Goal: Task Accomplishment & Management: Use online tool/utility

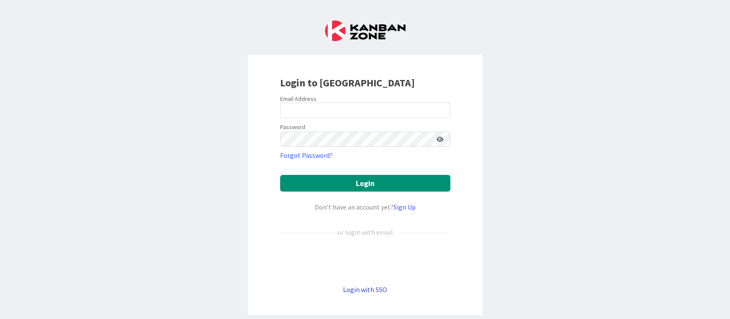
click at [370, 288] on link "Login with SSO" at bounding box center [365, 289] width 44 height 9
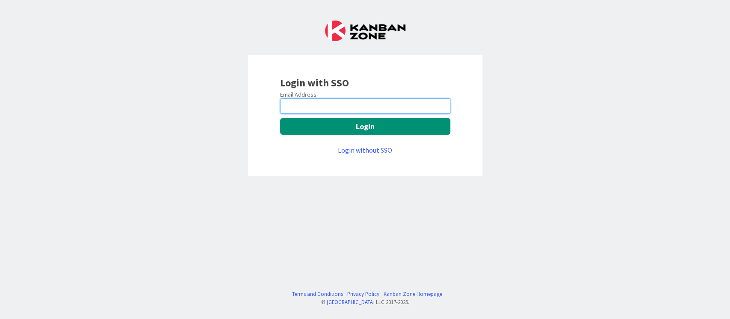
click at [360, 103] on input "email" at bounding box center [365, 105] width 170 height 15
type input "devanshi.jora@mrcglobal.com"
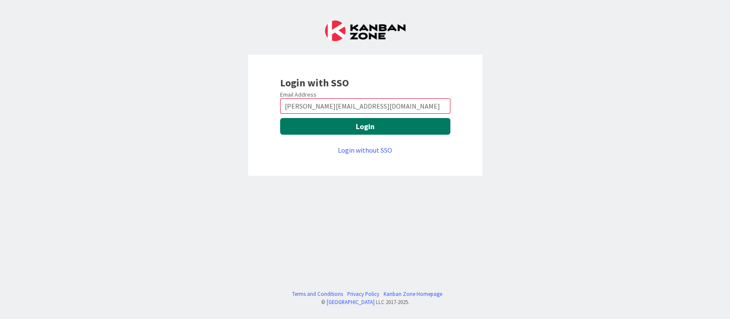
click at [368, 125] on button "Login" at bounding box center [365, 126] width 170 height 17
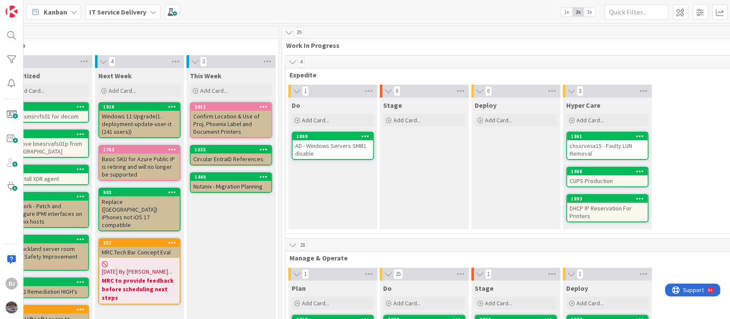
scroll to position [0, 209]
click at [349, 154] on div "AD - Windows Servers SMB1 disable" at bounding box center [333, 149] width 80 height 19
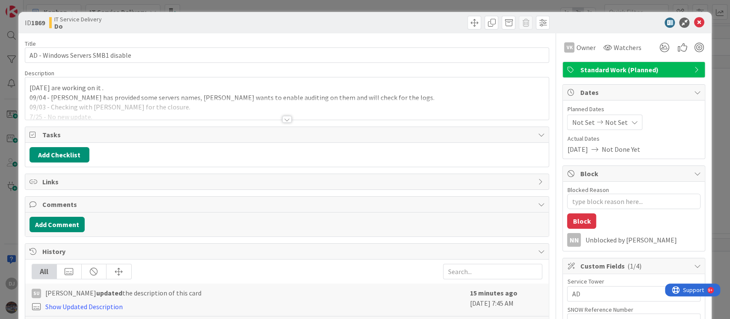
click at [311, 104] on div at bounding box center [287, 109] width 524 height 22
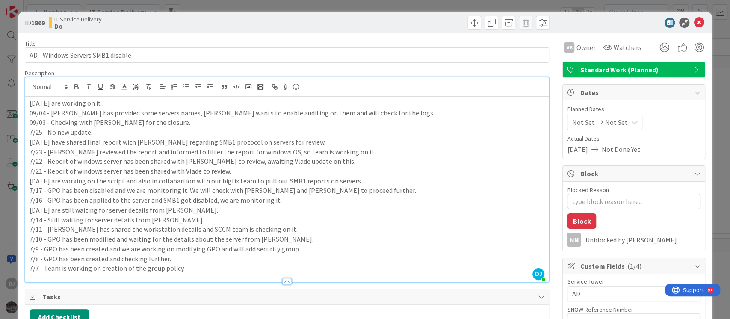
click at [341, 6] on div "ID 1869 IT Service Delivery Do Title 33 / [DATE] - Windows Servers SMB1 disable…" at bounding box center [365, 159] width 730 height 319
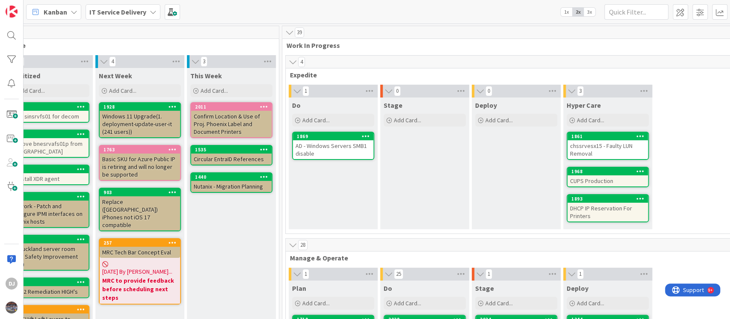
click at [618, 149] on div "chssrvesx15 - Faulty LUN Removal" at bounding box center [608, 149] width 80 height 19
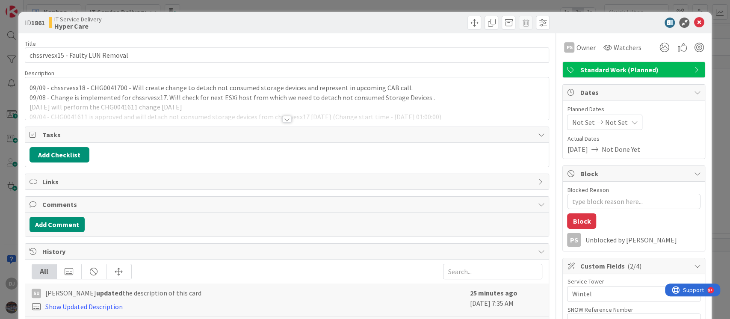
click at [267, 107] on div at bounding box center [287, 109] width 524 height 22
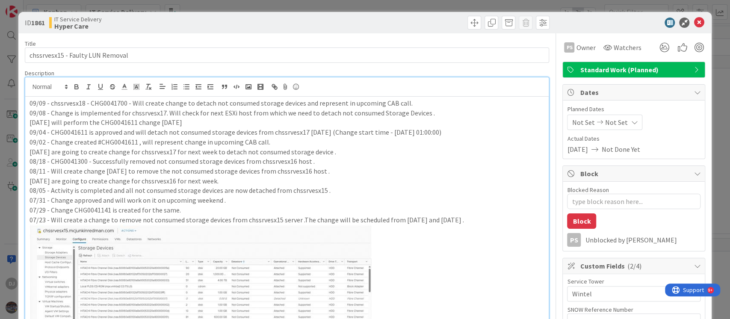
click at [371, 3] on div "ID 1861 IT Service Delivery Hyper Care Title 32 / 128 chssrvesx15 - Faulty LUN …" at bounding box center [365, 159] width 730 height 319
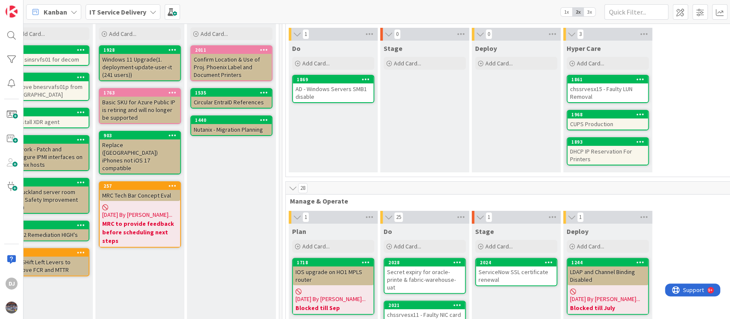
click at [605, 123] on div "CUPS Production" at bounding box center [608, 124] width 80 height 11
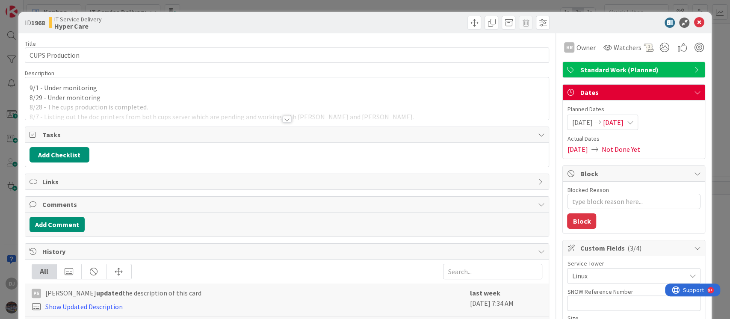
click at [326, 111] on div at bounding box center [287, 109] width 524 height 22
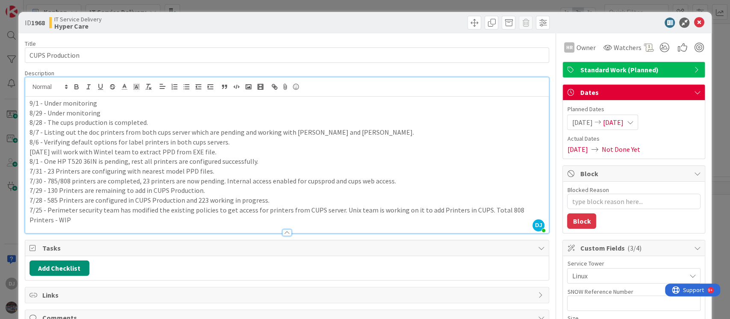
click at [420, 7] on div "ID 1968 IT Service Delivery Hyper Care Title 15 / 128 CUPS Production Descripti…" at bounding box center [365, 159] width 730 height 319
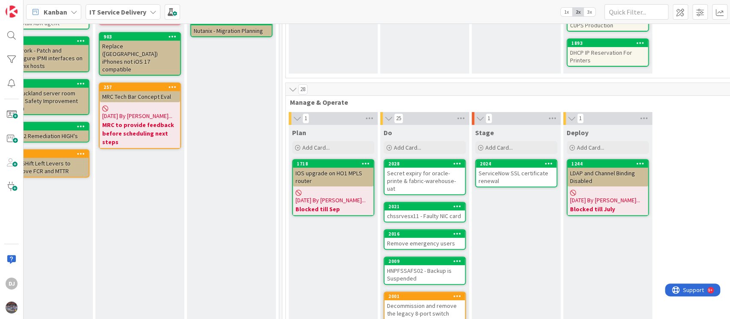
scroll to position [171, 209]
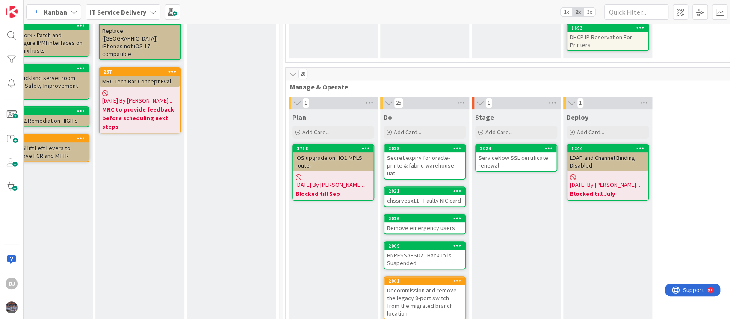
click at [447, 168] on div "Secret expiry for oracle-printe & fabric-warehouse-uat" at bounding box center [425, 165] width 80 height 27
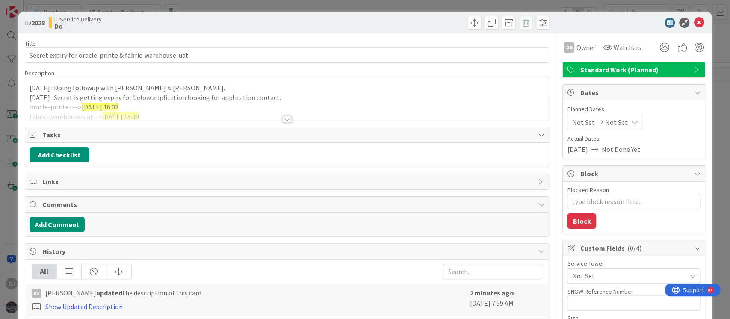
click at [331, 104] on div at bounding box center [287, 109] width 524 height 22
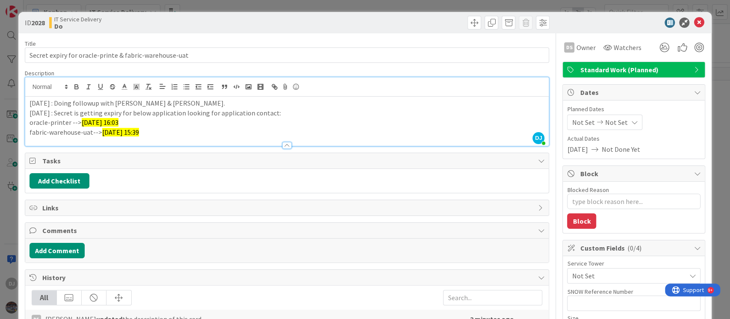
click at [368, 3] on div "ID 2028 IT Service Delivery Do Title 54 / 128 Secret expiry for oracle-printe &…" at bounding box center [365, 159] width 730 height 319
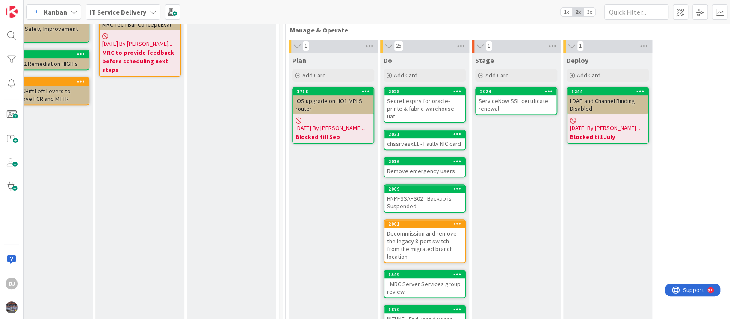
click at [516, 106] on div "ServiceNow SSL certificate renewal" at bounding box center [516, 104] width 80 height 19
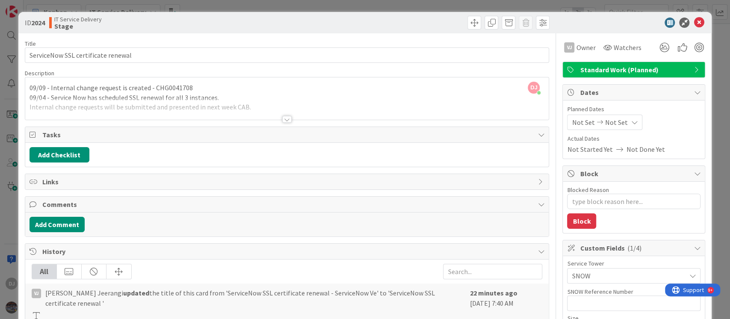
drag, startPoint x: 308, startPoint y: 108, endPoint x: 312, endPoint y: 104, distance: 5.4
click at [308, 108] on div at bounding box center [287, 109] width 524 height 22
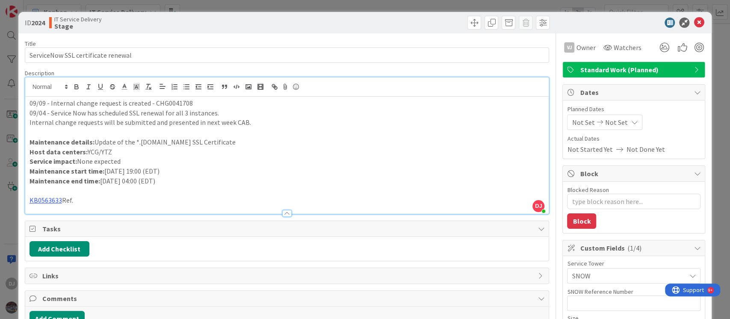
click at [304, 2] on div "ID 2024 IT Service Delivery Stage Title 35 / 128 ServiceNow SSL certificate ren…" at bounding box center [365, 159] width 730 height 319
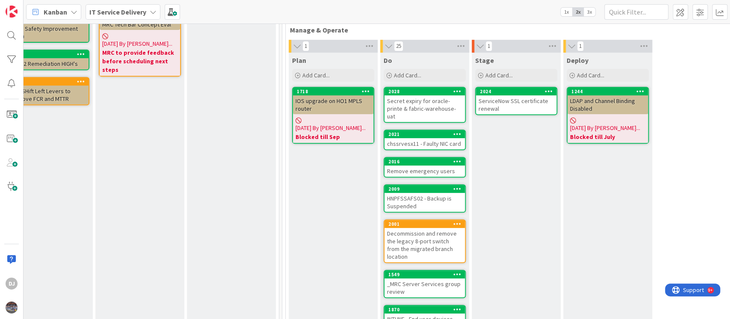
click at [431, 138] on div "chssrvesx11 - Faulty NIC card" at bounding box center [425, 143] width 80 height 11
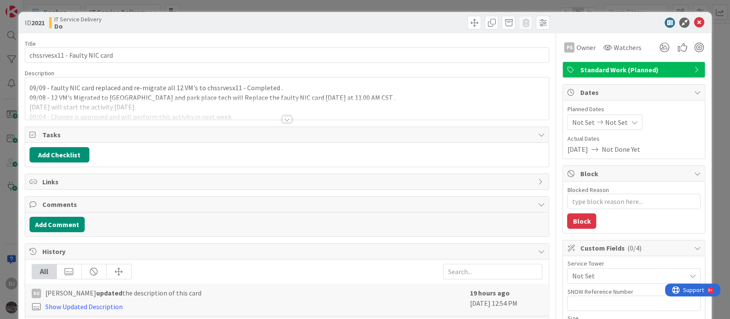
click at [417, 104] on div at bounding box center [287, 109] width 524 height 22
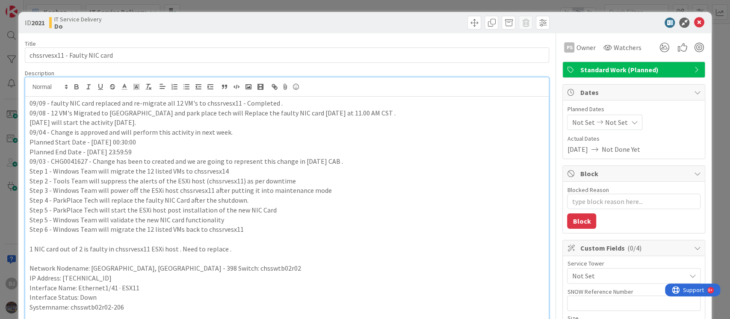
click at [379, 2] on div "ID 2021 IT Service Delivery Do Title 30 / 128 chssrvesx11 - Faulty NIC card Des…" at bounding box center [365, 159] width 730 height 319
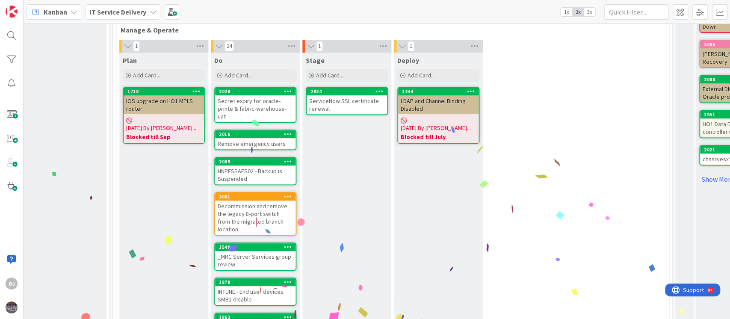
scroll to position [228, 368]
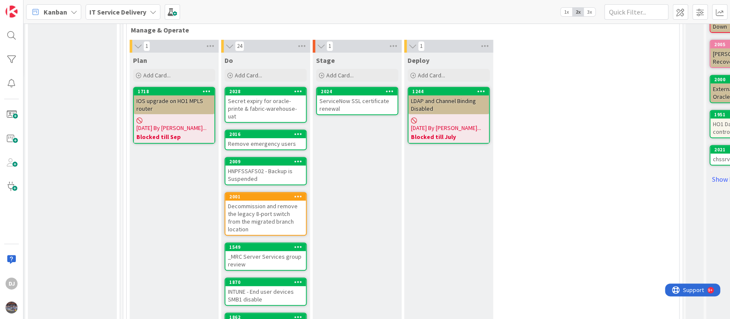
click at [281, 138] on div "Remove emergency users" at bounding box center [265, 143] width 80 height 11
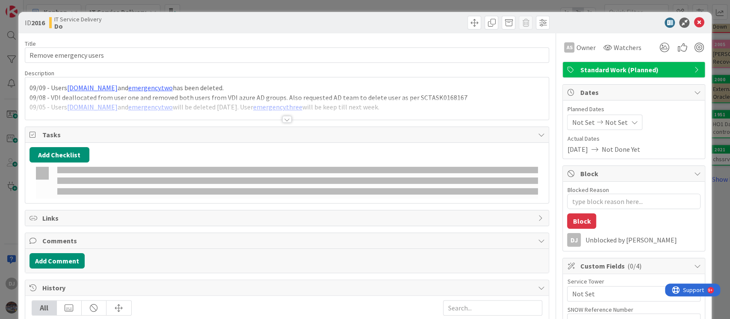
click at [323, 108] on div at bounding box center [287, 109] width 524 height 22
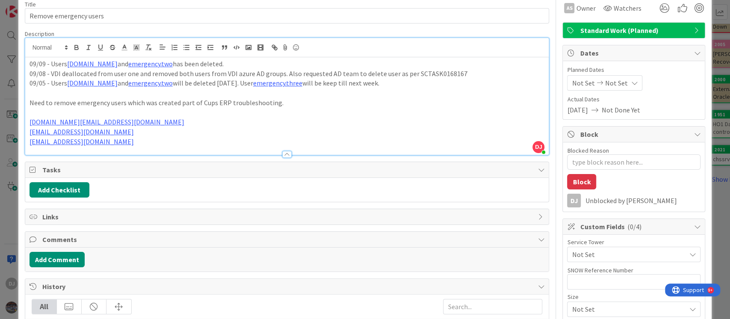
scroll to position [57, 0]
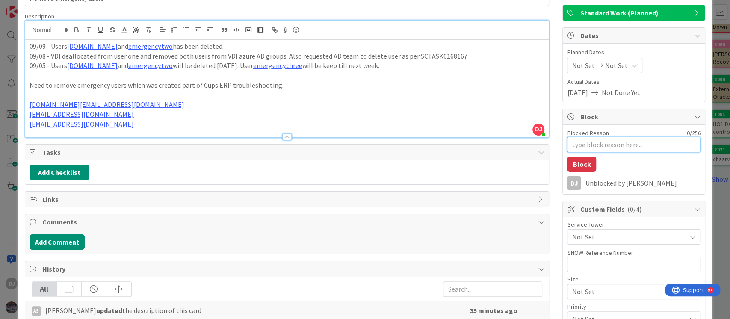
click at [609, 145] on textarea "Blocked Reason" at bounding box center [634, 144] width 134 height 15
type textarea "x"
type textarea "B"
type textarea "x"
type textarea "Bl"
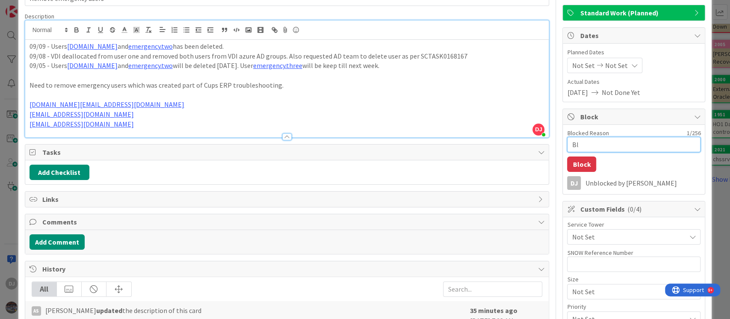
type textarea "x"
type textarea "Blo"
type textarea "x"
type textarea "Bloc"
type textarea "x"
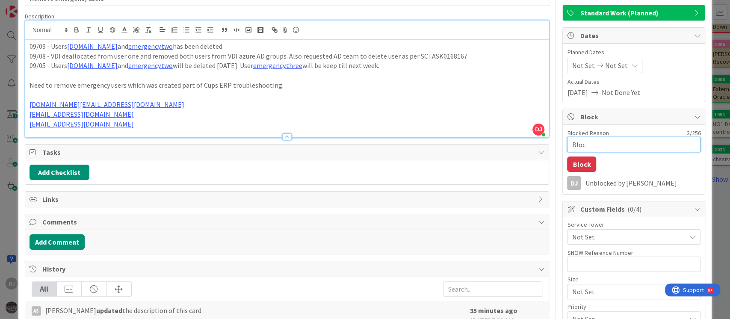
type textarea "Block"
type textarea "x"
type textarea "Blocke"
type textarea "x"
type textarea "Blocked"
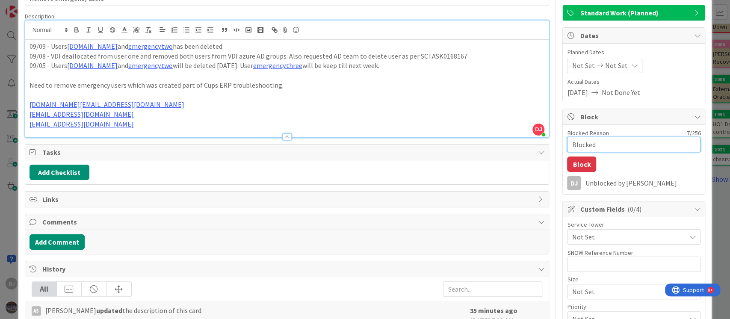
type textarea "x"
type textarea "Blocked"
type textarea "x"
type textarea "Blocked t"
type textarea "x"
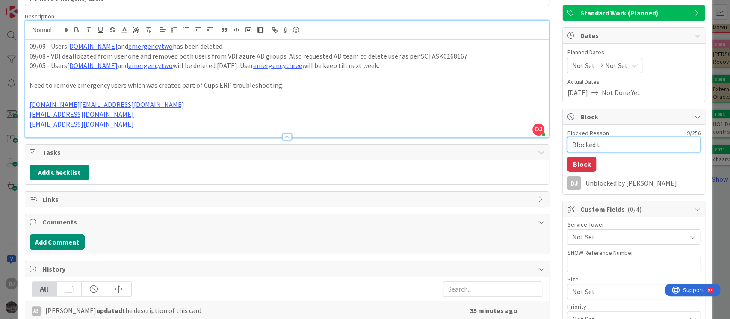
type textarea "Blocked ti"
type textarea "x"
type textarea "Blocked til"
type textarea "x"
type textarea "Blocked till"
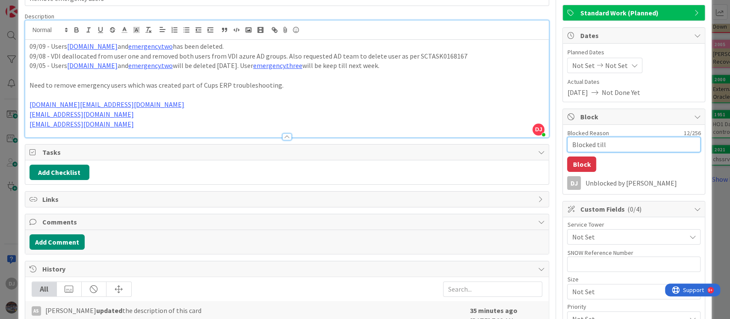
type textarea "x"
type textarea "Blocked till"
type textarea "x"
type textarea "Blocked till n"
type textarea "x"
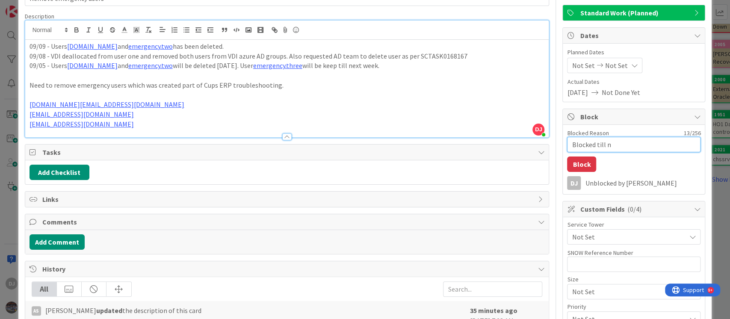
type textarea "Blocked till ne"
type textarea "x"
type textarea "Blocked till nex"
type textarea "x"
type textarea "Blocked till next"
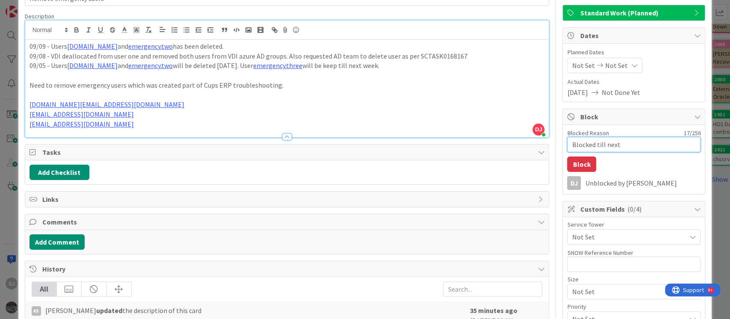
type textarea "x"
type textarea "Blocked till next"
type textarea "x"
type textarea "Blocked till next w"
type textarea "x"
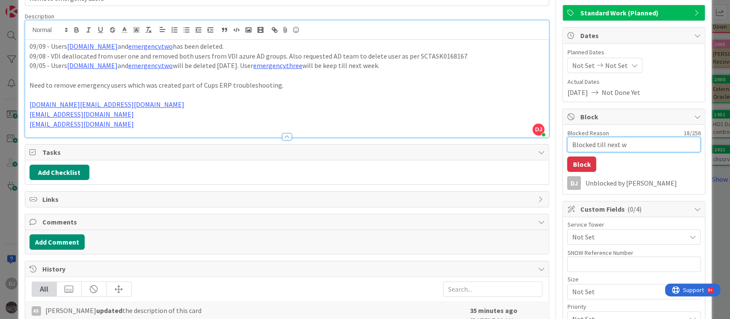
type textarea "Blocked till next we"
type textarea "x"
type textarea "Blocked till next wee"
type textarea "x"
type textarea "Blocked till next week"
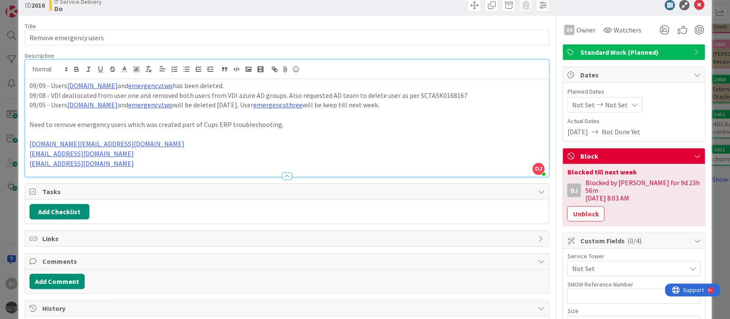
scroll to position [0, 0]
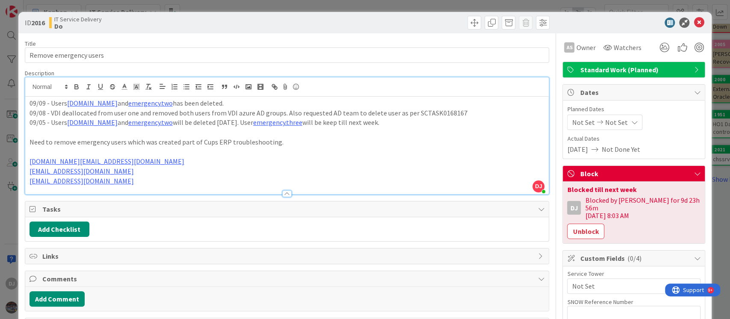
click at [398, 2] on div "ID 2016 IT Service Delivery Do Title 22 / 128 Remove emergency users Descriptio…" at bounding box center [365, 159] width 730 height 319
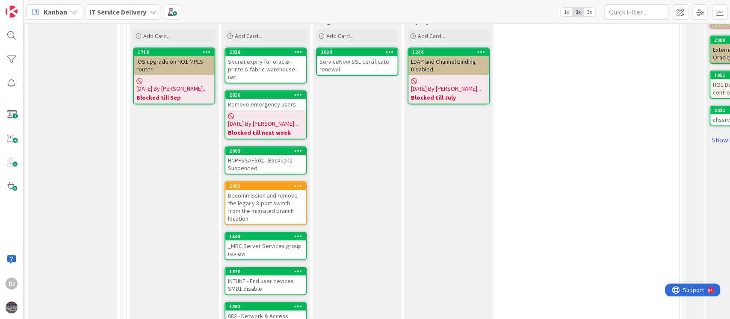
scroll to position [285, 368]
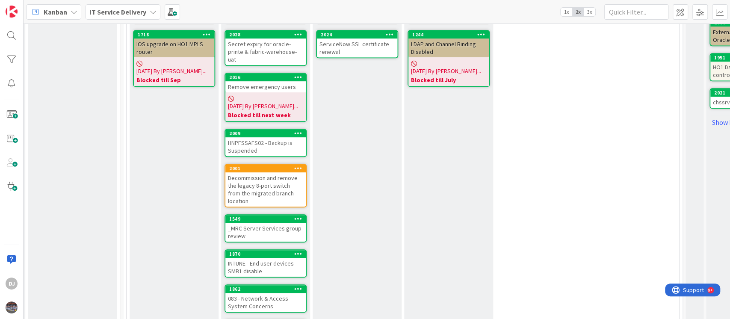
click at [285, 137] on div "HNPFSSAFS02 - Backup is Suspended" at bounding box center [265, 146] width 80 height 19
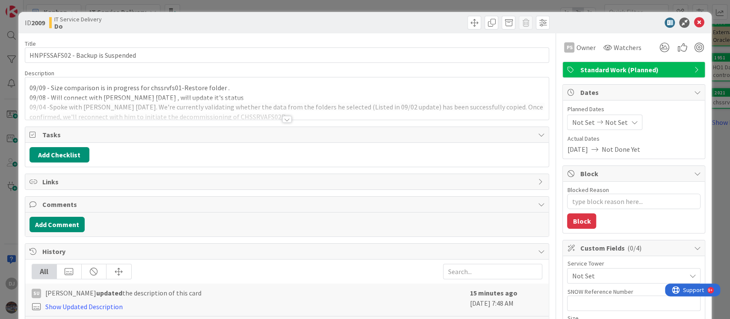
click at [305, 111] on div at bounding box center [287, 109] width 524 height 22
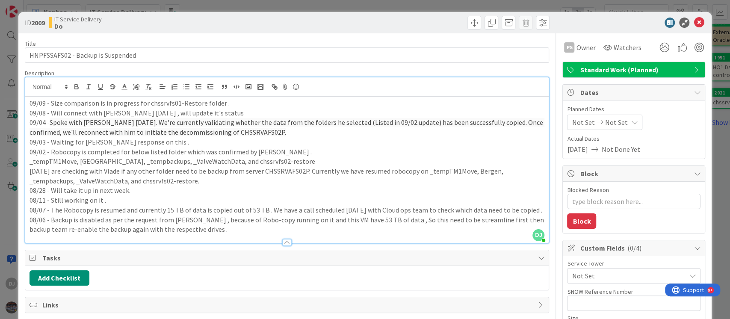
click at [371, 3] on div "ID 2009 IT Service Delivery Do Title 33 / 128 HNPFSSAFS02 - Backup is Suspended…" at bounding box center [365, 159] width 730 height 319
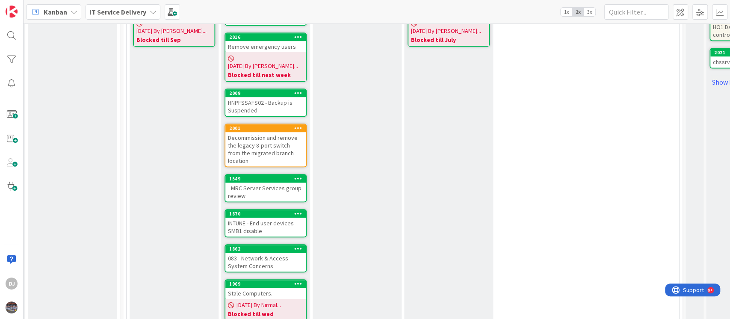
scroll to position [342, 368]
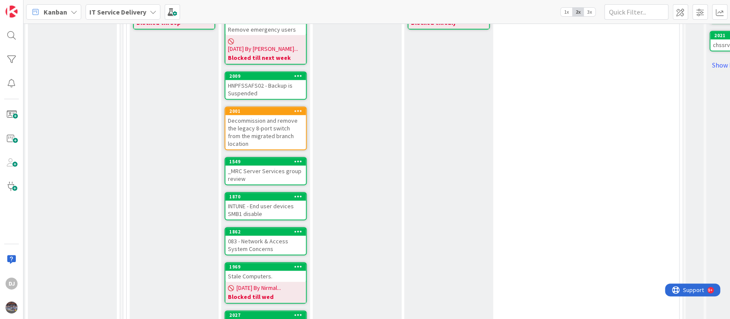
click at [277, 115] on div "Decommission and remove the legacy 8-port switch from the migrated branch locat…" at bounding box center [265, 132] width 80 height 34
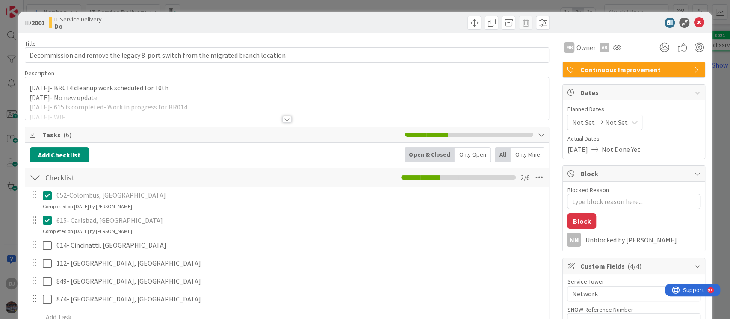
click at [392, 104] on div at bounding box center [287, 109] width 524 height 22
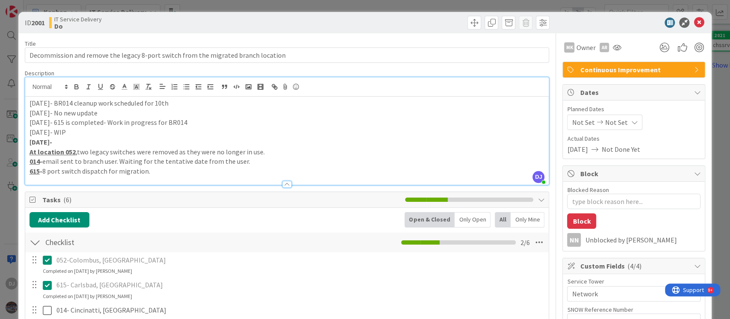
click at [365, 3] on div "ID 2001 IT Service Delivery Do Title 82 / 128 Decommission and remove the legac…" at bounding box center [365, 159] width 730 height 319
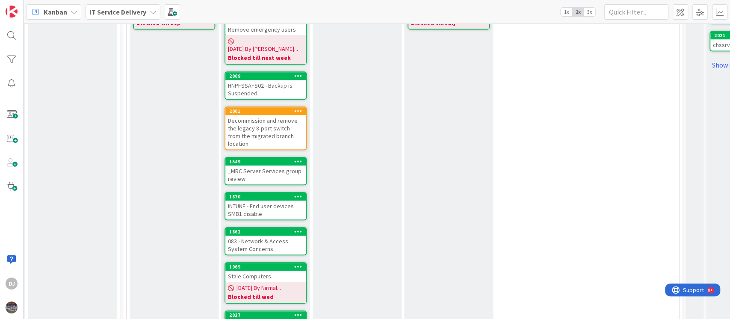
click at [255, 166] on div "_MRC Server Services group review" at bounding box center [265, 175] width 80 height 19
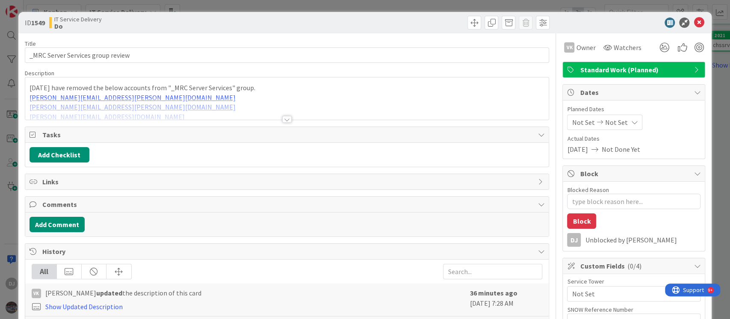
click at [372, 107] on div at bounding box center [287, 109] width 524 height 22
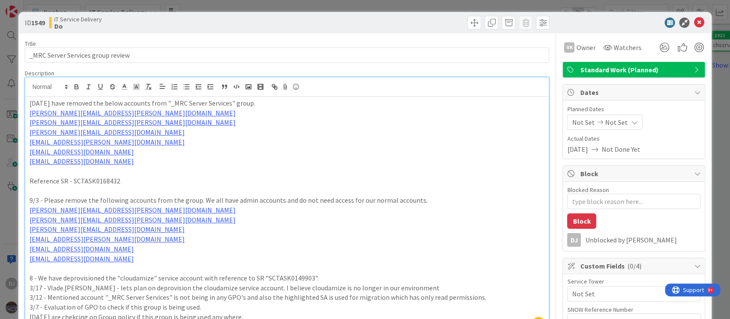
click at [339, 5] on div "ID 1549 IT Service Delivery Do Title 33 / 128 _MRC Server Services group review…" at bounding box center [365, 159] width 730 height 319
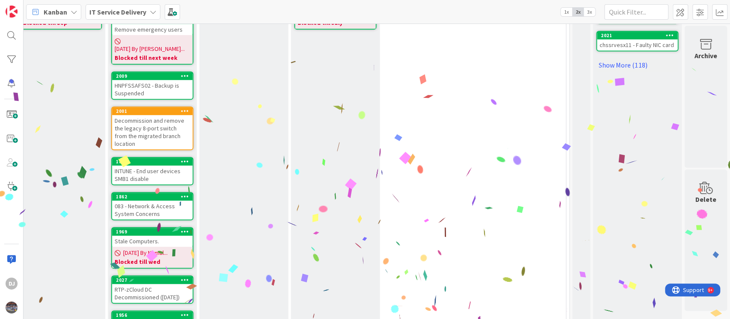
scroll to position [342, 234]
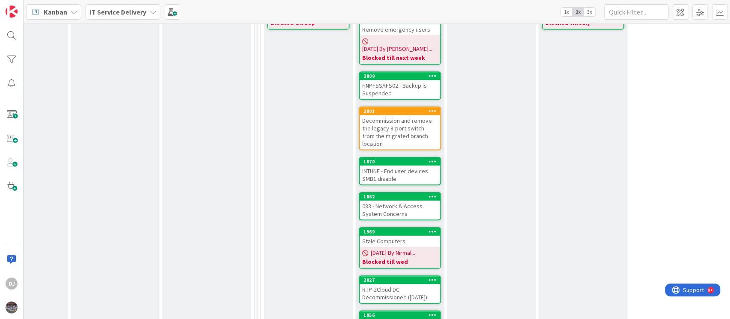
click at [416, 166] on div "INTUNE - End user devices SMB1 disable" at bounding box center [400, 175] width 80 height 19
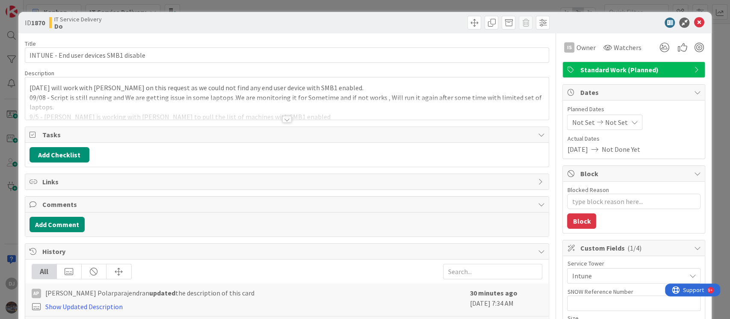
click at [366, 100] on div at bounding box center [287, 109] width 524 height 22
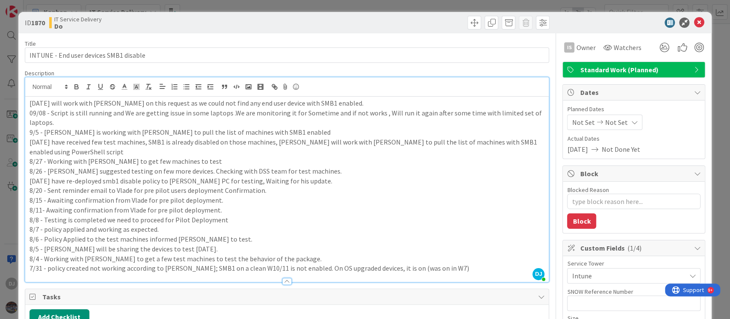
click at [376, 5] on div "ID 1870 IT Service Delivery Do Title 38 / 128 INTUNE - End user devices SMB1 di…" at bounding box center [365, 159] width 730 height 319
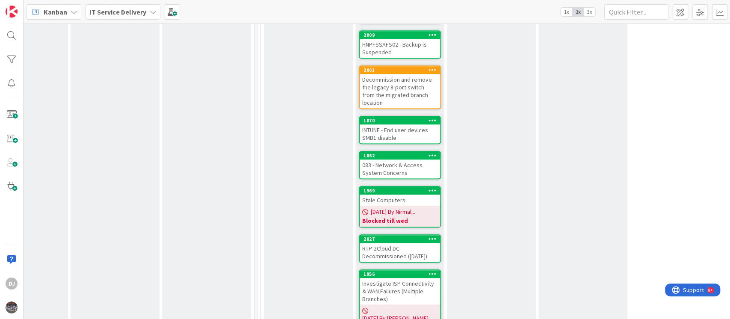
scroll to position [399, 234]
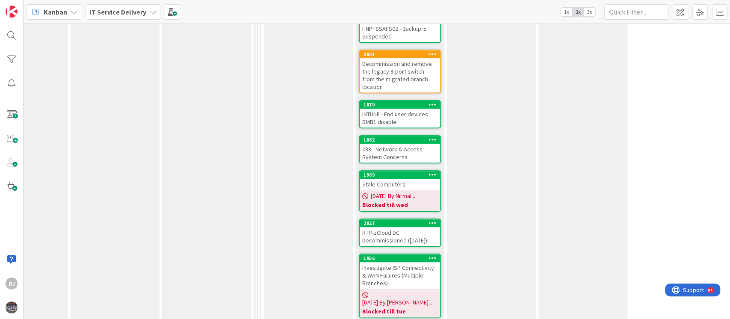
click at [420, 144] on div "083 - Network & Access System Concerns" at bounding box center [400, 153] width 80 height 19
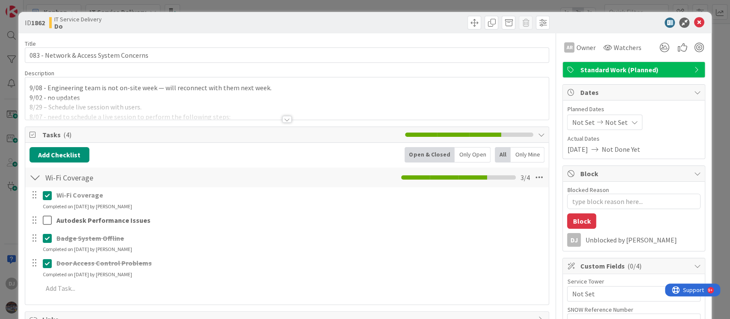
click at [327, 108] on div at bounding box center [287, 109] width 524 height 22
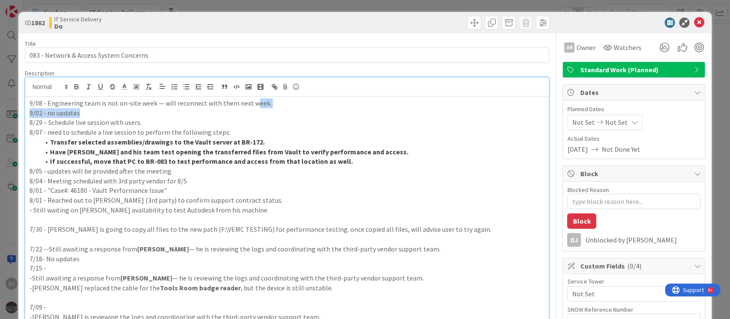
drag, startPoint x: 327, startPoint y: 108, endPoint x: 249, endPoint y: 104, distance: 77.5
click at [359, 122] on p "8/29 – Schedule live session with users." at bounding box center [288, 123] width 516 height 10
click at [567, 204] on textarea "Blocked Reason" at bounding box center [634, 201] width 134 height 15
type textarea "x"
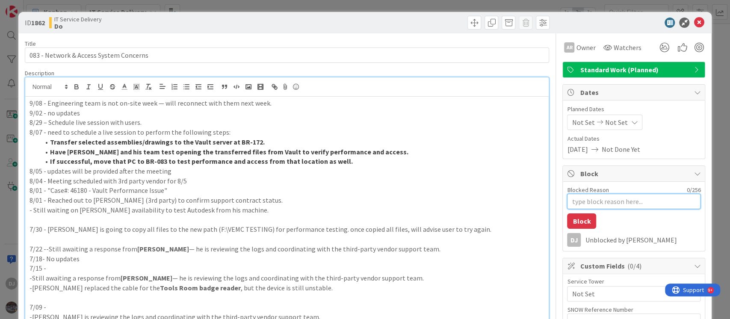
type textarea "B"
type textarea "x"
type textarea "Bl"
type textarea "x"
type textarea "Blo"
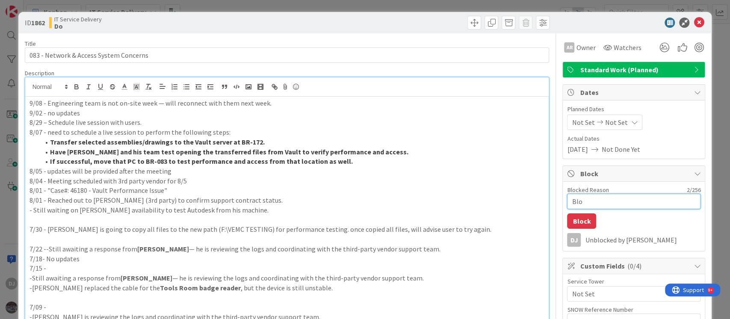
type textarea "x"
type textarea "Bloc"
type textarea "x"
type textarea "Blocke"
type textarea "x"
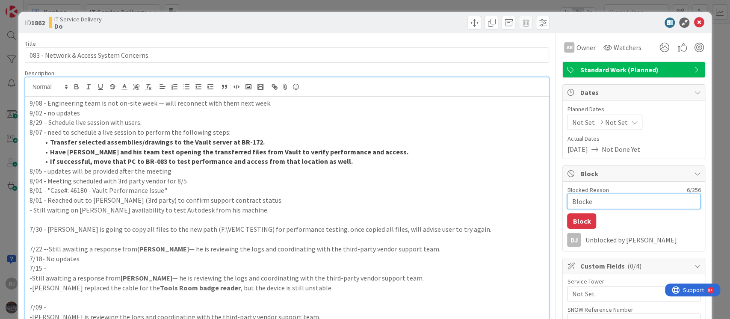
type textarea "Blocked"
type textarea "x"
type textarea "Blocked"
type textarea "x"
type textarea "Blocked f"
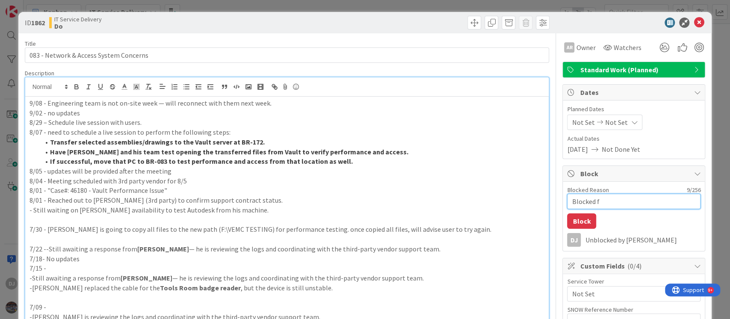
type textarea "x"
type textarea "Blocked fr"
type textarea "x"
type textarea "Blocked f"
type textarea "x"
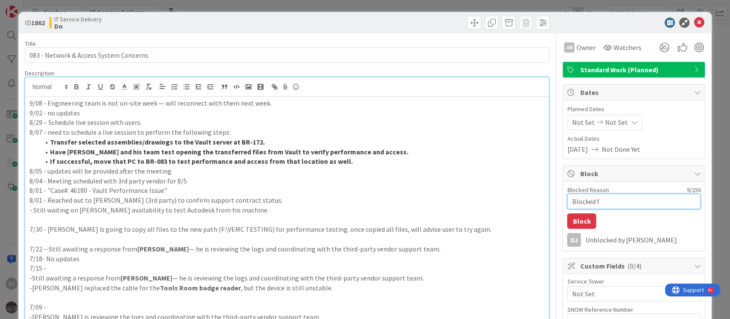
type textarea "Blocked"
type textarea "x"
type textarea "Blocked u"
type textarea "x"
type textarea "Blocked un"
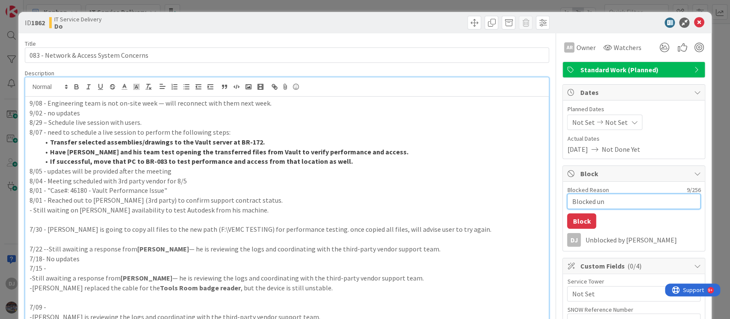
type textarea "x"
type textarea "Blocked unt"
type textarea "x"
type textarea "Blocked unti"
type textarea "x"
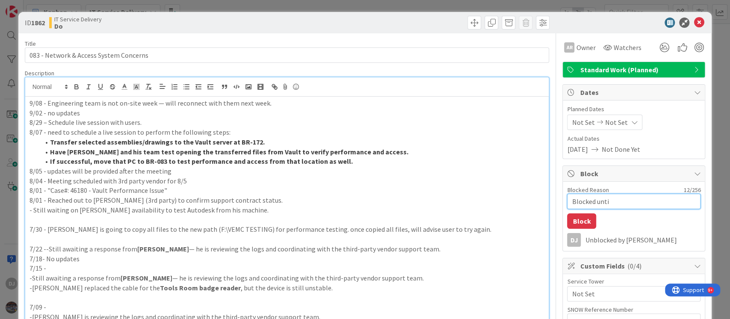
type textarea "Blocked until"
type textarea "x"
type textarea "Blocked until"
type textarea "x"
type textarea "Blocked until M"
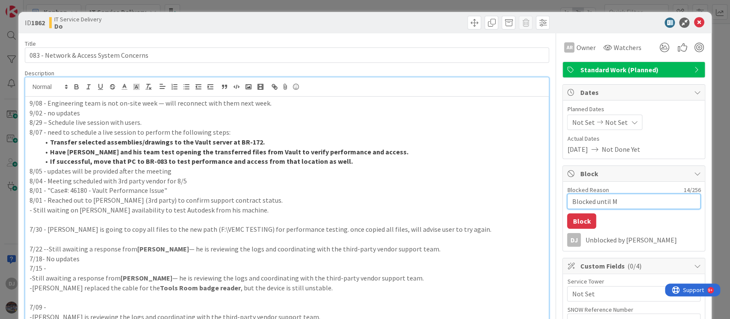
type textarea "x"
type textarea "Blocked until Mo"
type textarea "x"
type textarea "Blocked until Mon"
type textarea "x"
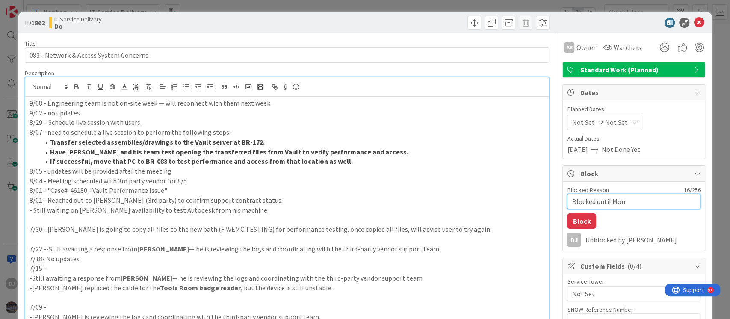
type textarea "Blocked until Mond"
type textarea "x"
type textarea "Blocked until [PERSON_NAME]"
type textarea "x"
type textarea "Blocked until [DATE]"
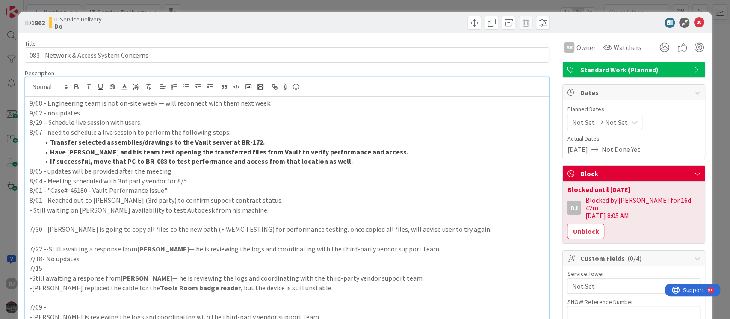
click at [335, 6] on div "ID 1862 IT Service Delivery Do Title 39 / 128 083 - Network & Access System Con…" at bounding box center [365, 159] width 730 height 319
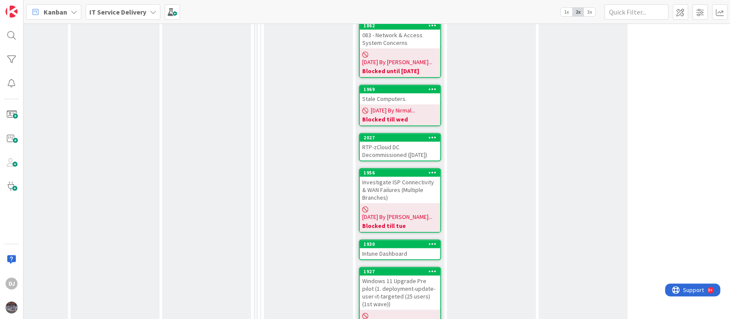
click at [424, 142] on div "RTP-zCloud DC Decommissioned ([DATE])" at bounding box center [400, 151] width 80 height 19
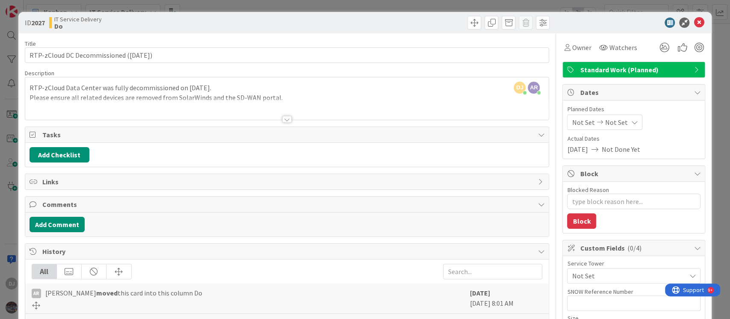
click at [413, 103] on div at bounding box center [287, 109] width 524 height 22
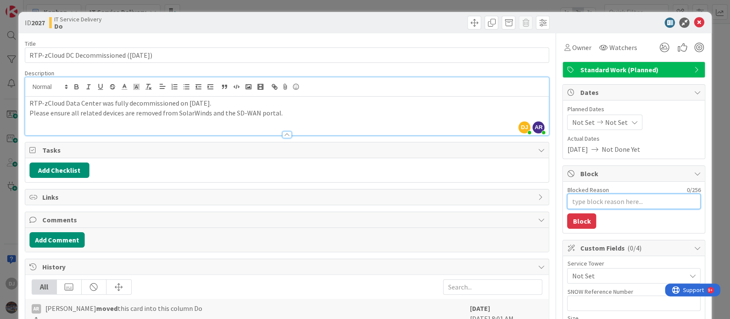
click at [579, 201] on textarea "Blocked Reason" at bounding box center [634, 201] width 134 height 15
type textarea "x"
type textarea "B"
type textarea "x"
type textarea "Bl"
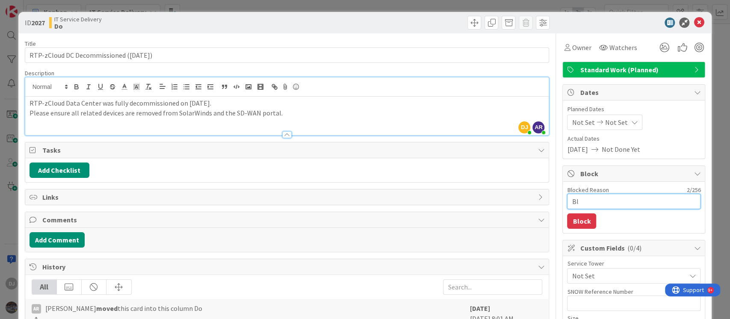
type textarea "x"
type textarea "Blo"
type textarea "x"
type textarea "Bloc"
type textarea "x"
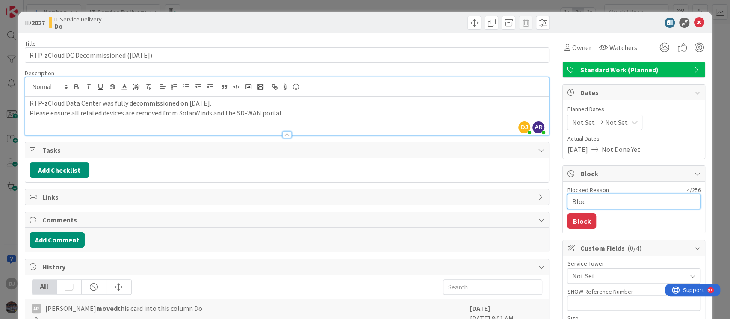
type textarea "Block"
type textarea "x"
type textarea "Blocke"
type textarea "x"
type textarea "Blocked"
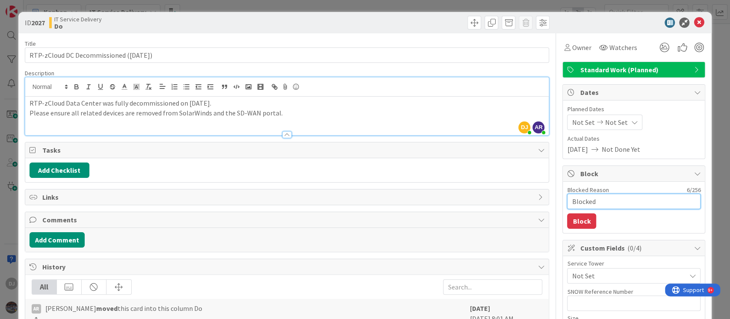
type textarea "x"
type textarea "Blocked"
type textarea "x"
type textarea "Blocked t"
type textarea "x"
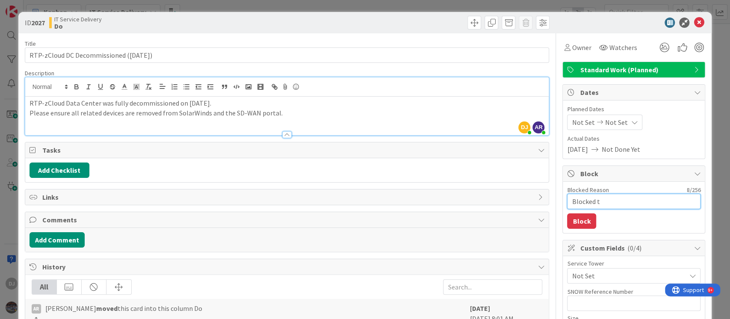
type textarea "Blocked ti"
type textarea "x"
type textarea "Blocked til"
type textarea "x"
type textarea "Blocked till"
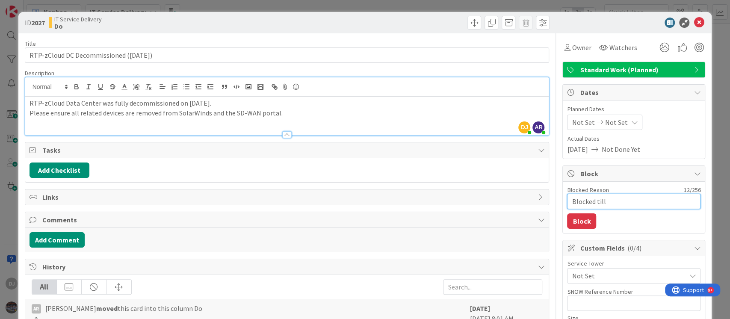
type textarea "x"
type textarea "Blocked till"
type textarea "x"
type textarea "Blocked till M"
type textarea "x"
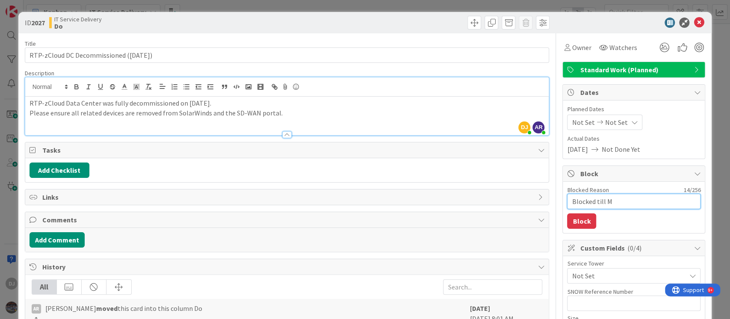
type textarea "Blocked till Mo"
type textarea "x"
type textarea "Blocked till Mon"
type textarea "x"
type textarea "Blocked till Mond"
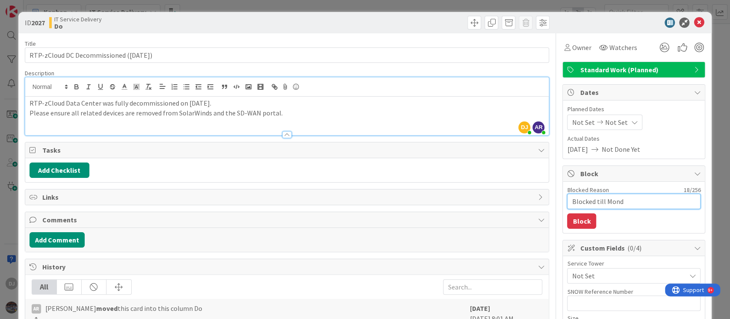
type textarea "x"
type textarea "Blocked till [PERSON_NAME]"
type textarea "x"
type textarea "Blocked till [DATE]"
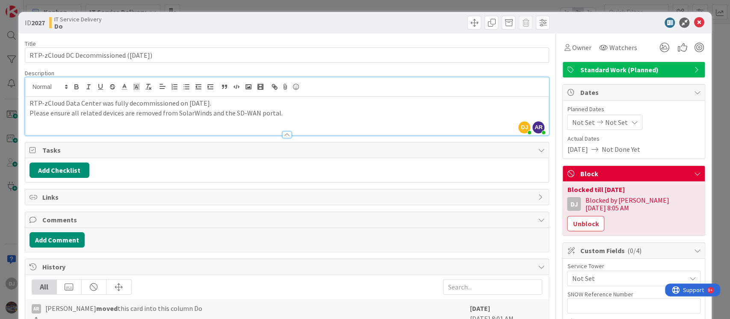
click at [330, 4] on div "ID 2027 IT Service Delivery Do Title 41 / 128 RTP-zCloud DC Decommissioned ([DA…" at bounding box center [365, 159] width 730 height 319
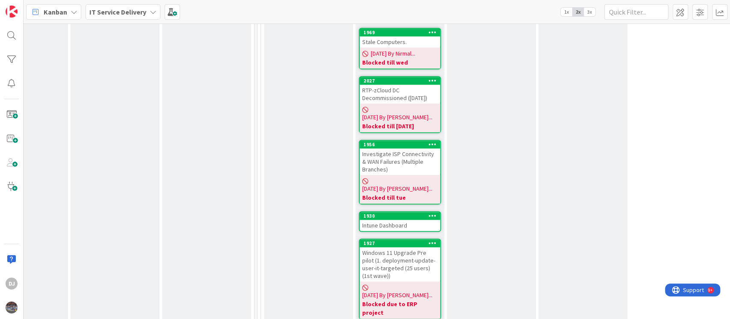
scroll to position [627, 234]
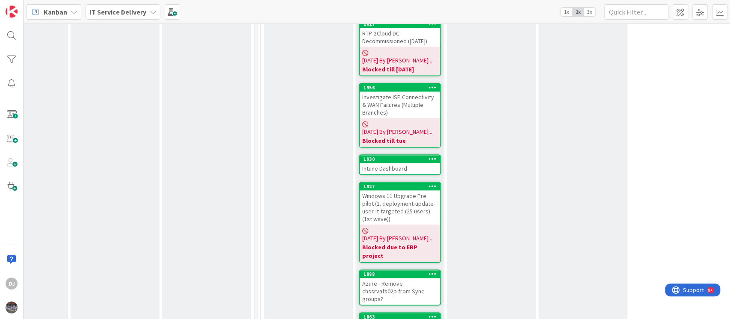
click at [406, 163] on div "Intune Dashboard" at bounding box center [400, 168] width 80 height 11
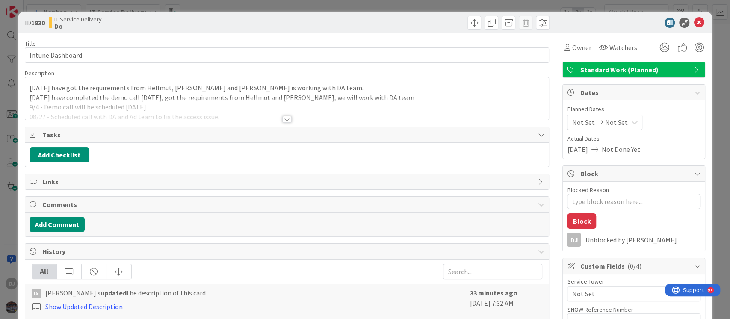
click at [363, 118] on div at bounding box center [287, 109] width 524 height 22
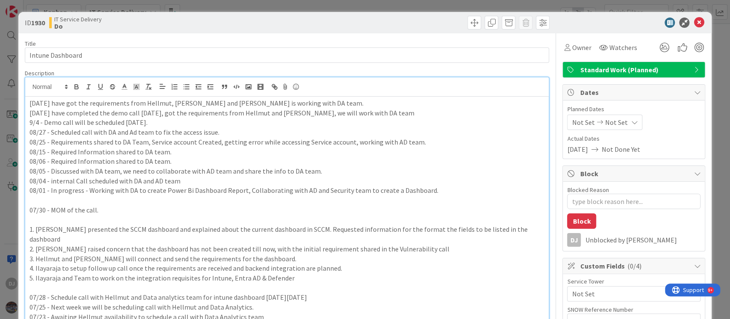
click at [353, 6] on div "ID 1930 IT Service Delivery Do Title 16 / 128 Intune Dashboard Description DJ […" at bounding box center [365, 159] width 730 height 319
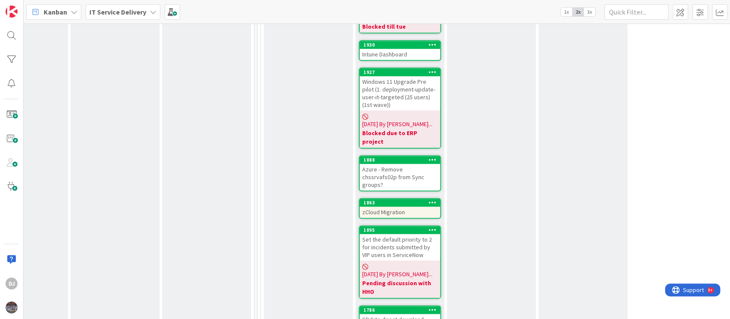
click at [421, 164] on div "Azure - Remove chssrvafs02p from Sync groups?" at bounding box center [400, 177] width 80 height 27
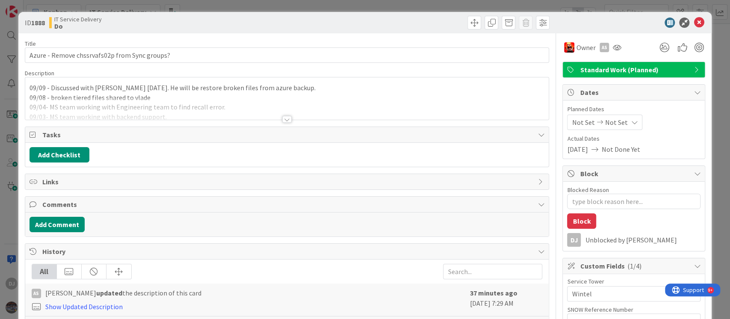
click at [418, 101] on div at bounding box center [287, 109] width 524 height 22
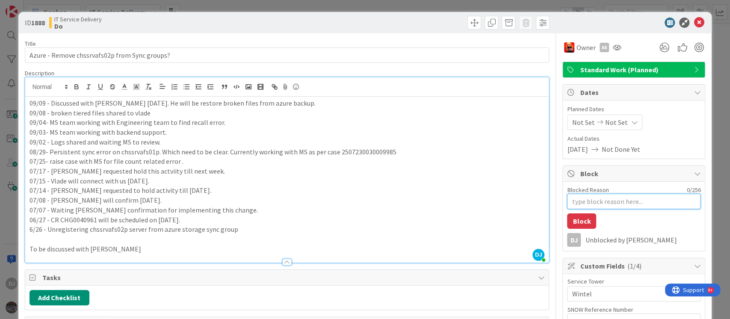
click at [567, 204] on textarea "Blocked Reason" at bounding box center [634, 201] width 134 height 15
type textarea "x"
type textarea "B"
type textarea "x"
type textarea "Bl"
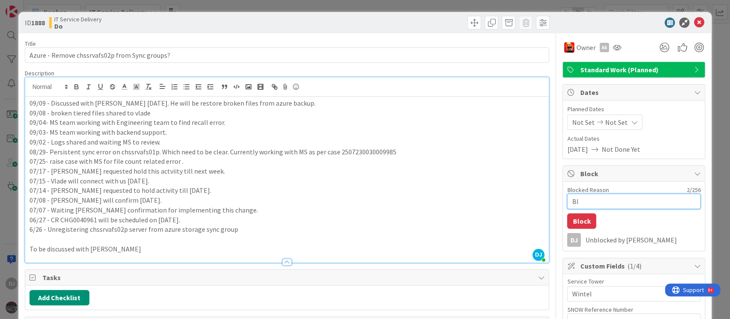
type textarea "x"
type textarea "Blo"
type textarea "x"
type textarea "Bloc"
type textarea "x"
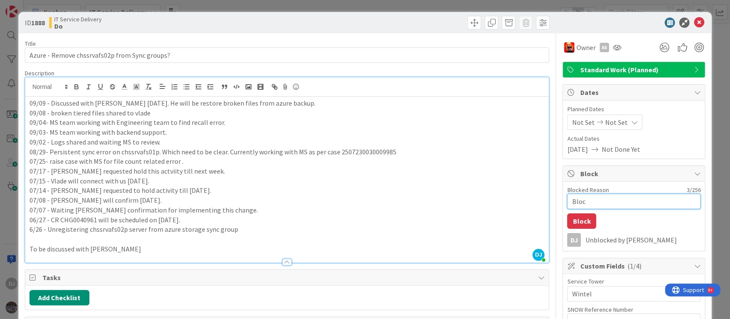
type textarea "Block"
type textarea "x"
type textarea "Blocke"
type textarea "x"
type textarea "Blocked"
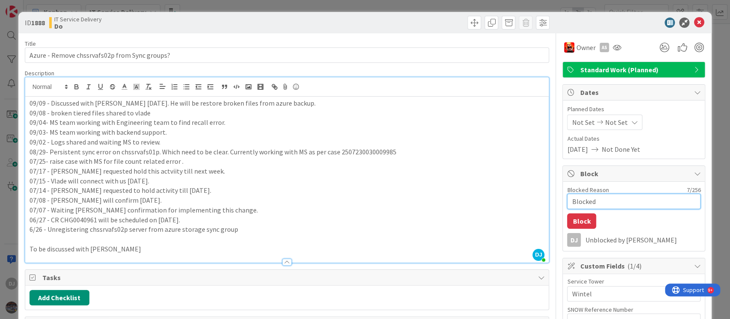
type textarea "x"
type textarea "Blocked"
type textarea "x"
type textarea "Blocked t"
type textarea "x"
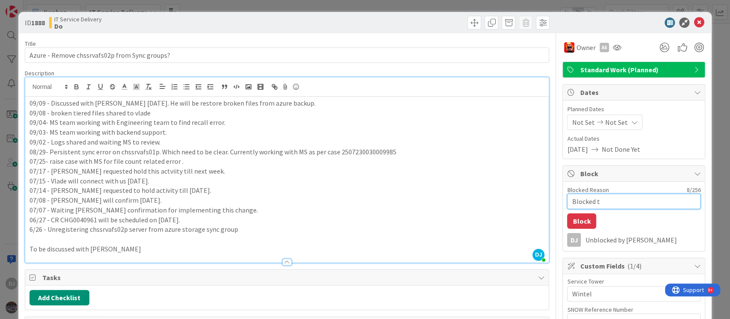
type textarea "Blocked ti"
type textarea "x"
type textarea "Blocked til"
type textarea "x"
type textarea "Blocked till"
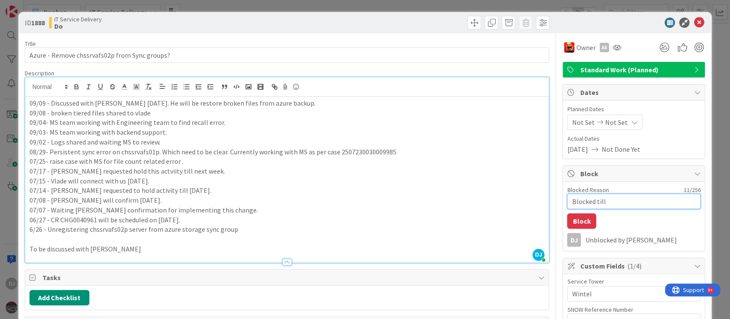
type textarea "x"
type textarea "Blocked till"
type textarea "x"
type textarea "Blocked till [GEOGRAPHIC_DATA]"
type textarea "x"
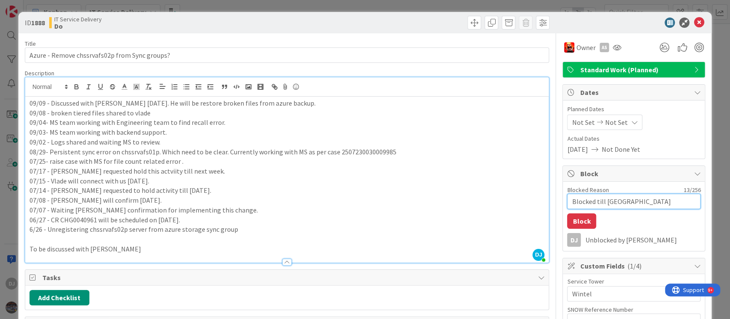
type textarea "Blocked till MOn"
type textarea "x"
type textarea "Blocked till MOnd"
type textarea "x"
type textarea "Blocked till [PERSON_NAME]"
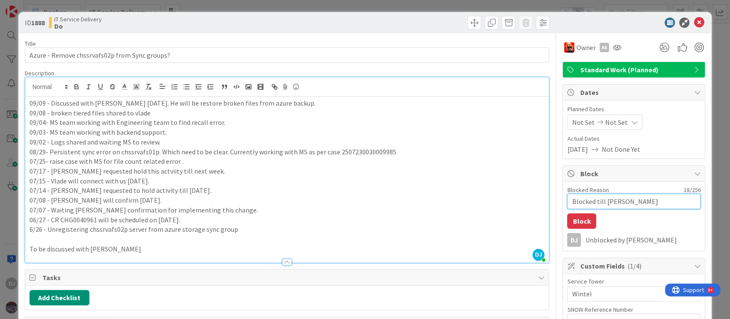
type textarea "x"
type textarea "Blocked till [DATE]"
click at [605, 199] on textarea "Blocked till [DATE]" at bounding box center [634, 201] width 134 height 15
type textarea "x"
type textarea "Blocked till Mnday"
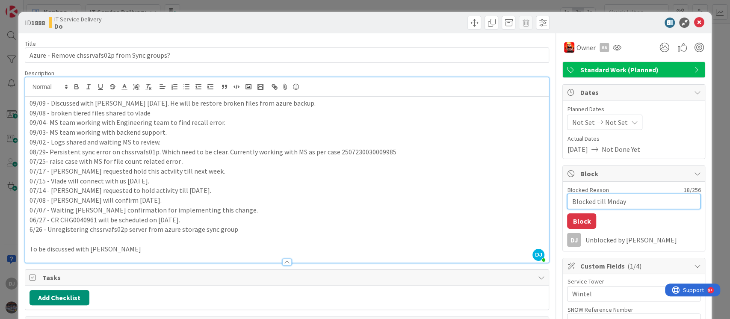
type textarea "x"
type textarea "Blocked till [DATE]"
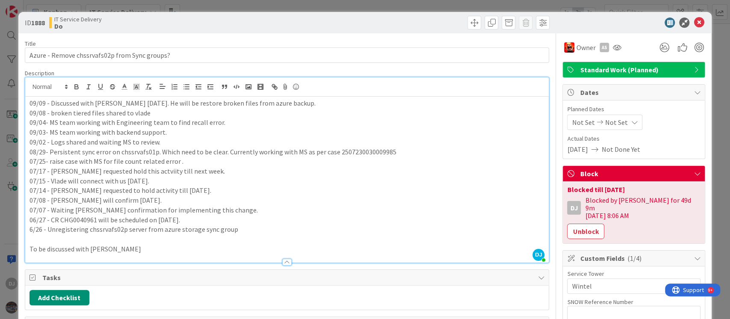
drag, startPoint x: 352, startPoint y: 5, endPoint x: 352, endPoint y: 10, distance: 4.7
click at [352, 5] on div "ID 1888 IT Service Delivery Do Title 45 / 128 Azure - Remove chssrvafs02p from …" at bounding box center [365, 159] width 730 height 319
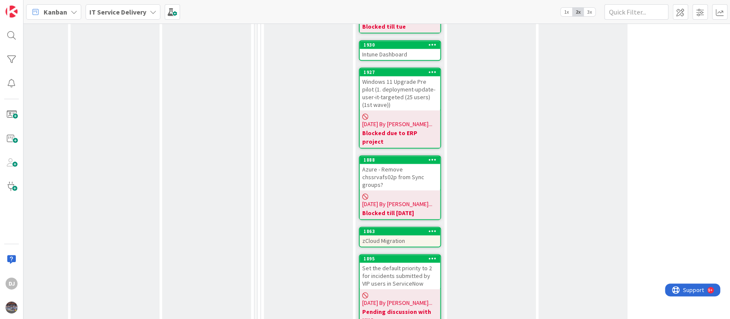
click at [400, 235] on div "zCloud Migration" at bounding box center [400, 240] width 80 height 11
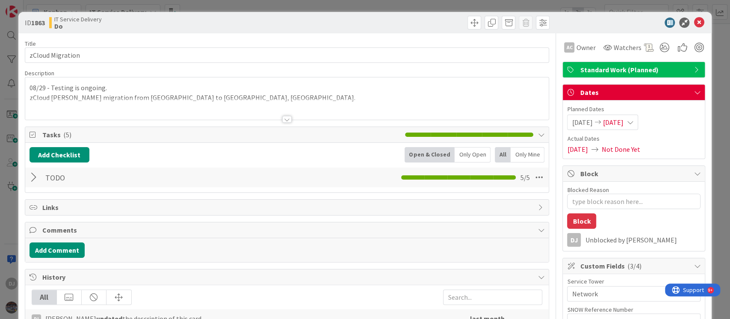
click at [276, 104] on div at bounding box center [287, 109] width 524 height 22
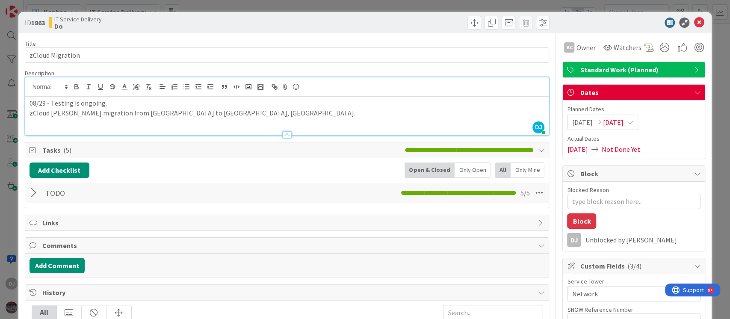
click at [302, 7] on div "ID 1863 IT Service Delivery Do Title 16 / 128 zCloud Migration Description DJ […" at bounding box center [365, 159] width 730 height 319
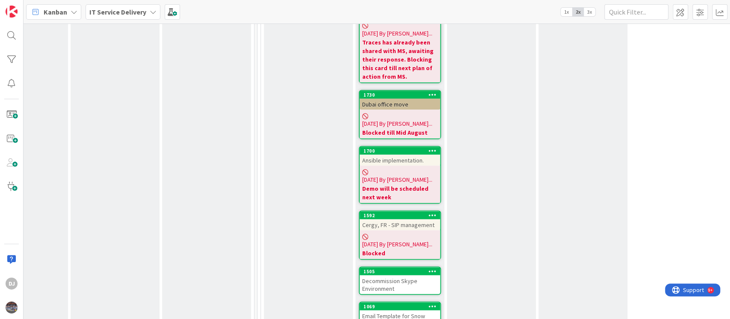
scroll to position [1141, 234]
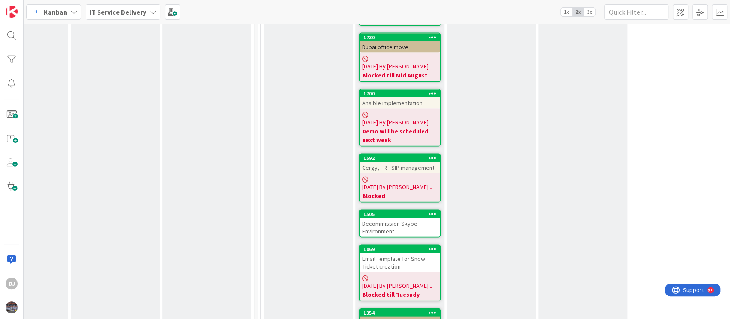
click at [408, 218] on div "Decommission Skype Environment" at bounding box center [400, 227] width 80 height 19
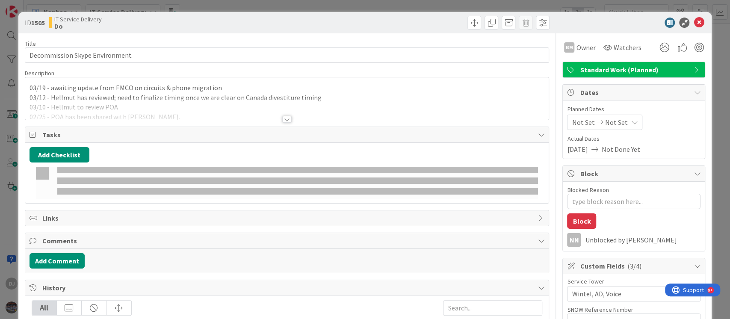
click at [408, 111] on div at bounding box center [287, 109] width 524 height 22
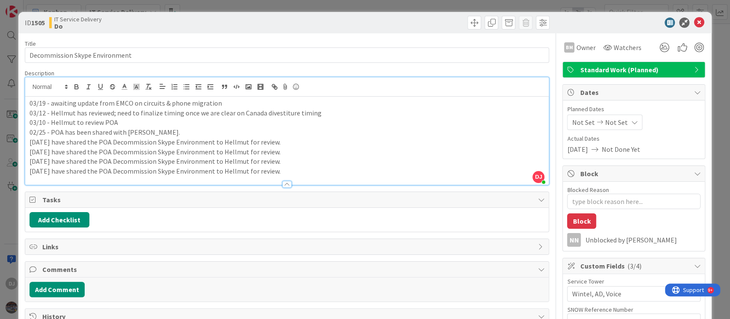
click at [339, 5] on div "ID 1505 IT Service Delivery Do Title 30 / 128 Decommission Skype Environment De…" at bounding box center [365, 159] width 730 height 319
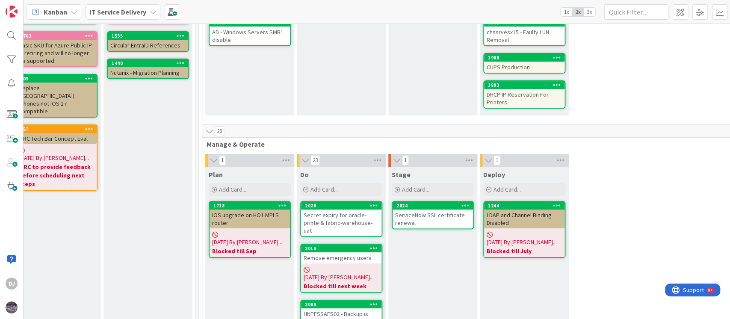
scroll to position [114, 312]
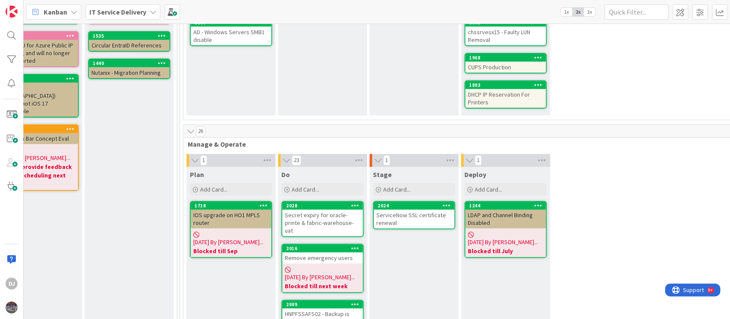
click at [516, 214] on div "LDAP and Channel Binding Disabled" at bounding box center [506, 219] width 80 height 19
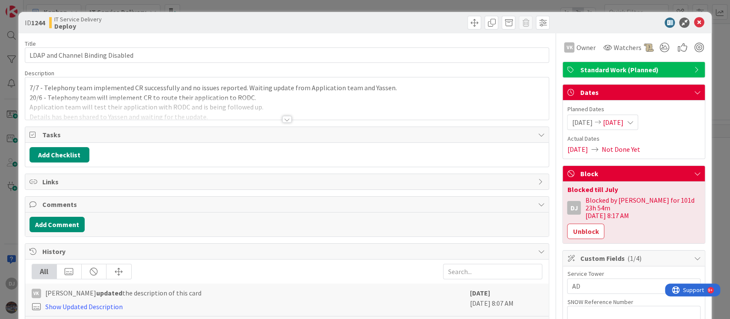
click at [284, 117] on div at bounding box center [286, 119] width 9 height 7
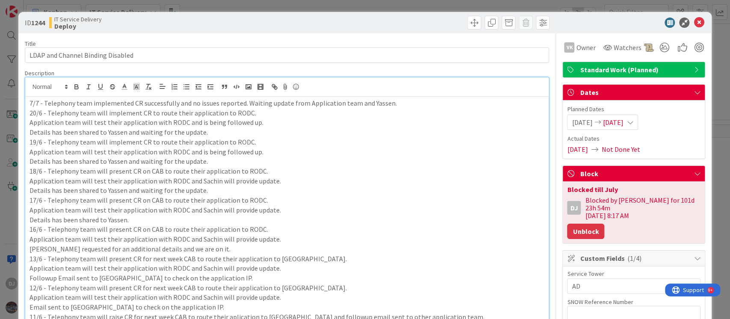
click at [567, 225] on button "Unblock" at bounding box center [585, 231] width 37 height 15
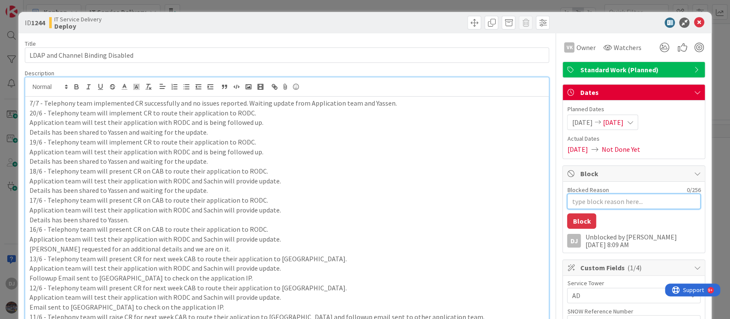
click at [571, 200] on textarea "Blocked Reason" at bounding box center [634, 201] width 134 height 15
type textarea "x"
type textarea "B"
type textarea "x"
type textarea "Bl"
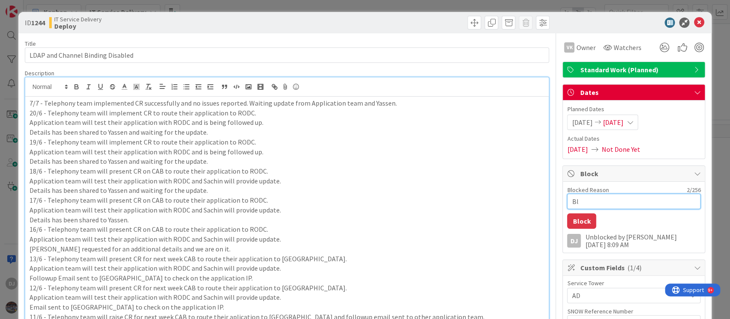
type textarea "x"
type textarea "Blo"
type textarea "x"
type textarea "Bloc"
type textarea "x"
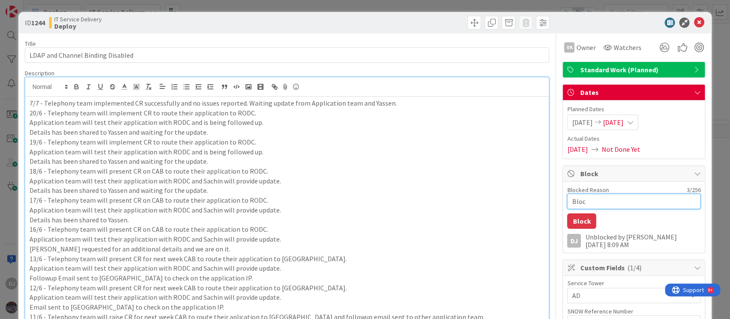
type textarea "Block"
type textarea "x"
type textarea "Blocke"
type textarea "x"
type textarea "Blocked"
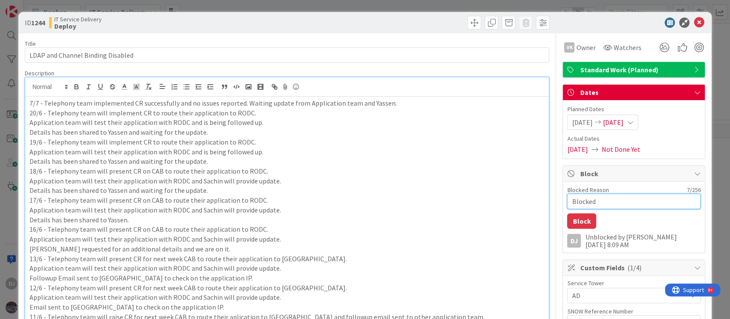
type textarea "x"
type textarea "Blocked"
type textarea "x"
type textarea "Blocked t"
type textarea "x"
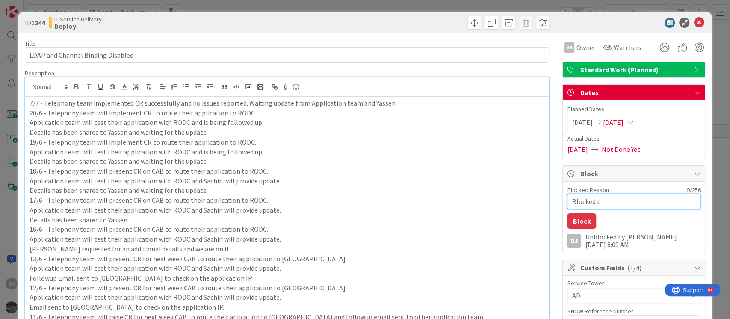
type textarea "Blocked ti"
type textarea "x"
type textarea "Blocked til"
type textarea "x"
type textarea "Blocked till"
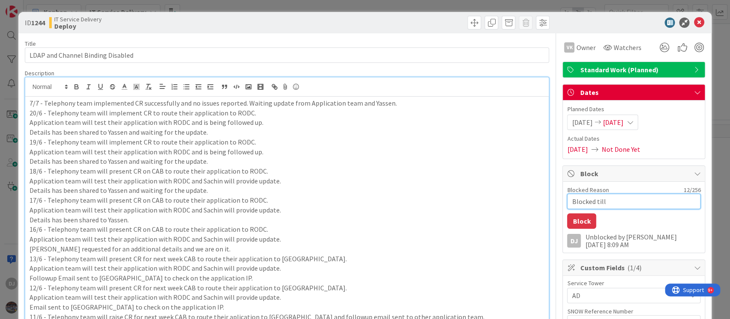
type textarea "x"
type textarea "Blocked till"
type textarea "x"
type textarea "Blocked till"
type textarea "x"
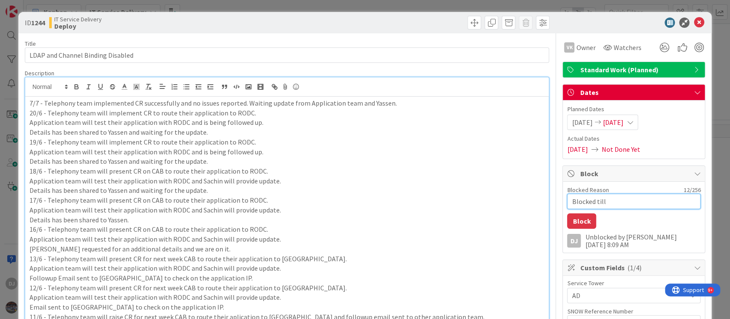
type textarea "Blocked til"
type textarea "x"
type textarea "Blocked ti"
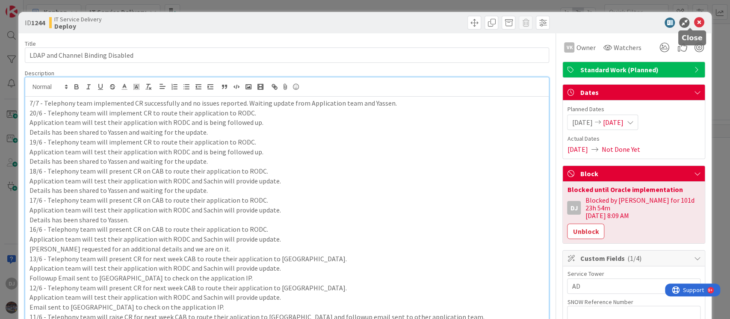
drag, startPoint x: 693, startPoint y: 21, endPoint x: 463, endPoint y: 172, distance: 275.3
click at [694, 21] on icon at bounding box center [699, 23] width 10 height 10
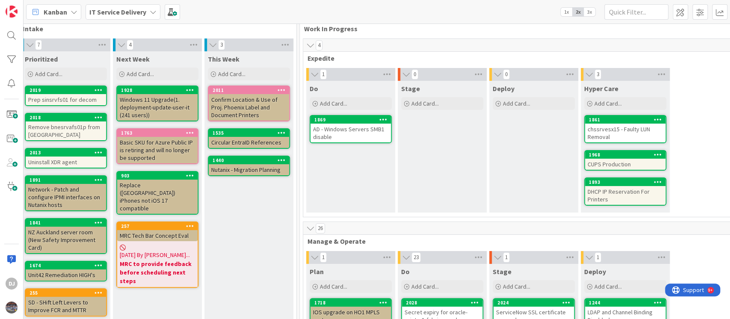
scroll to position [0, 192]
